Goal: Task Accomplishment & Management: Manage account settings

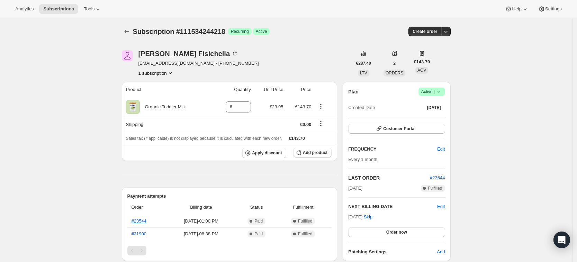
click at [445, 93] on span "Success Active |" at bounding box center [432, 92] width 27 height 8
click at [433, 119] on span "Cancel subscription" at bounding box center [434, 117] width 39 height 5
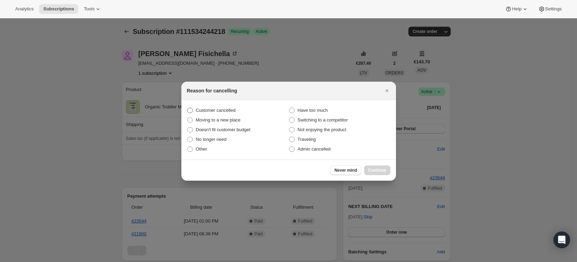
click at [196, 110] on span "Customer cancelled" at bounding box center [216, 110] width 40 height 5
click at [188, 108] on input "Customer cancelled" at bounding box center [187, 108] width 0 height 0
radio input "true"
click at [383, 170] on span "Continue" at bounding box center [378, 171] width 18 height 6
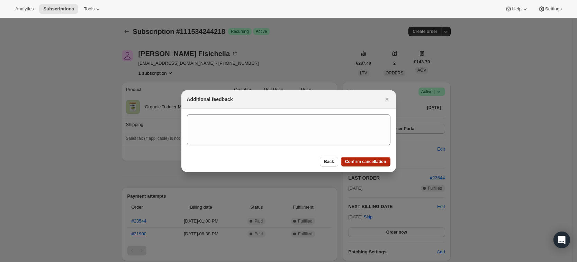
click at [365, 160] on span "Confirm cancellation" at bounding box center [365, 162] width 41 height 6
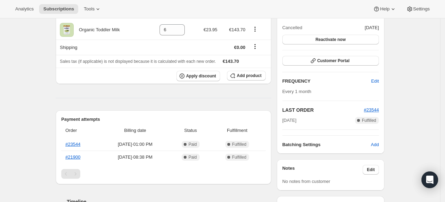
scroll to position [139, 0]
